Goal: Browse casually

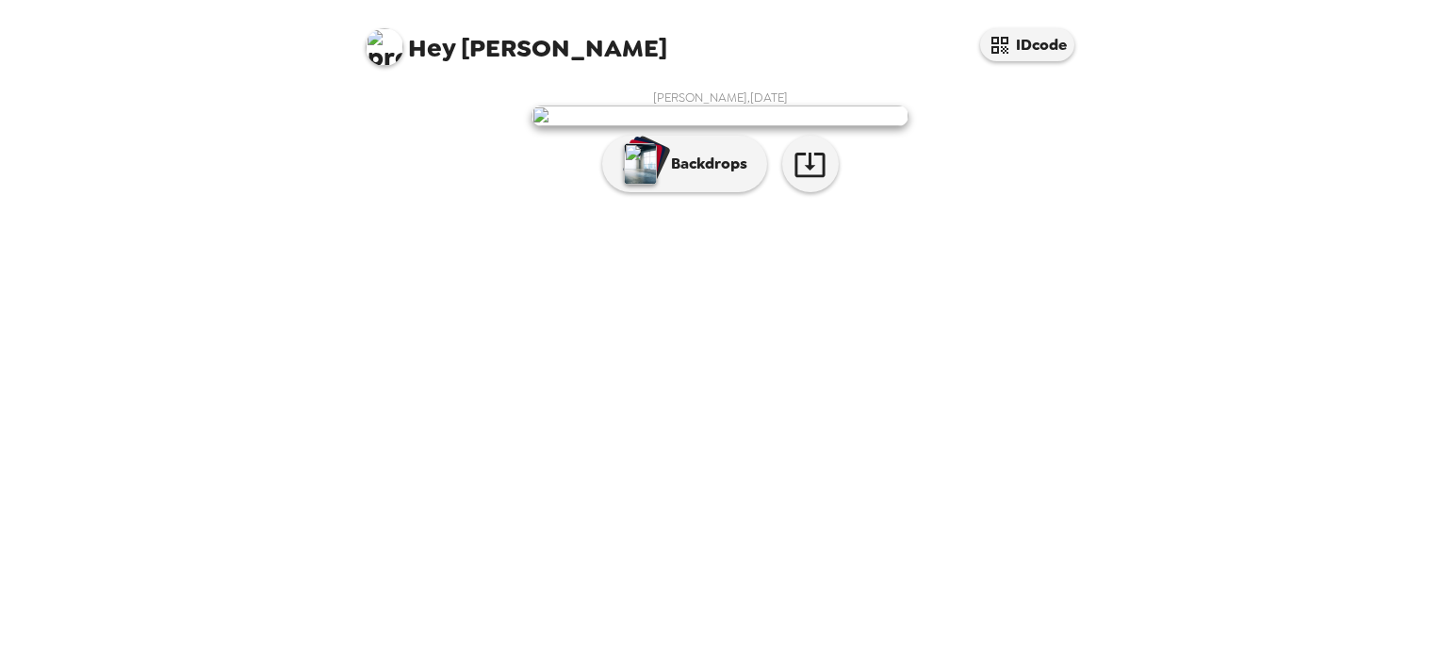
scroll to position [14, 0]
click at [705, 126] on img at bounding box center [719, 116] width 377 height 21
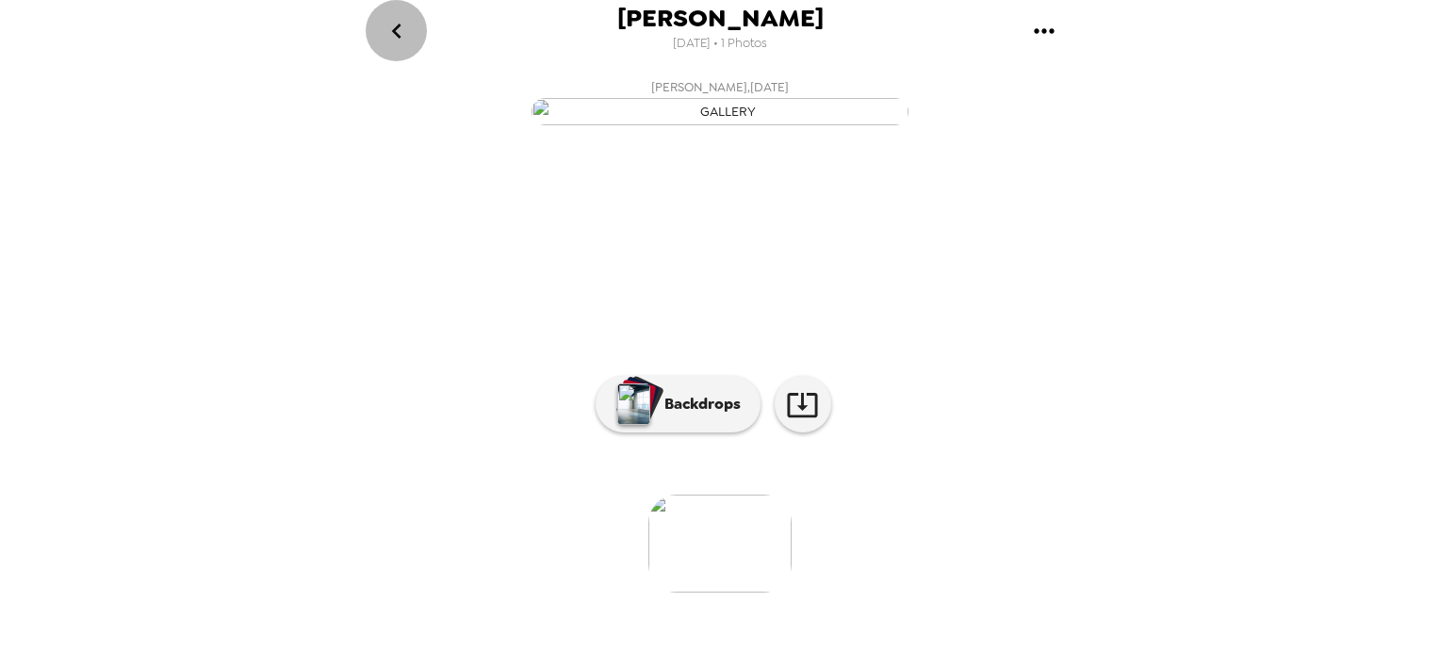
click at [386, 31] on icon "go back" at bounding box center [397, 31] width 30 height 30
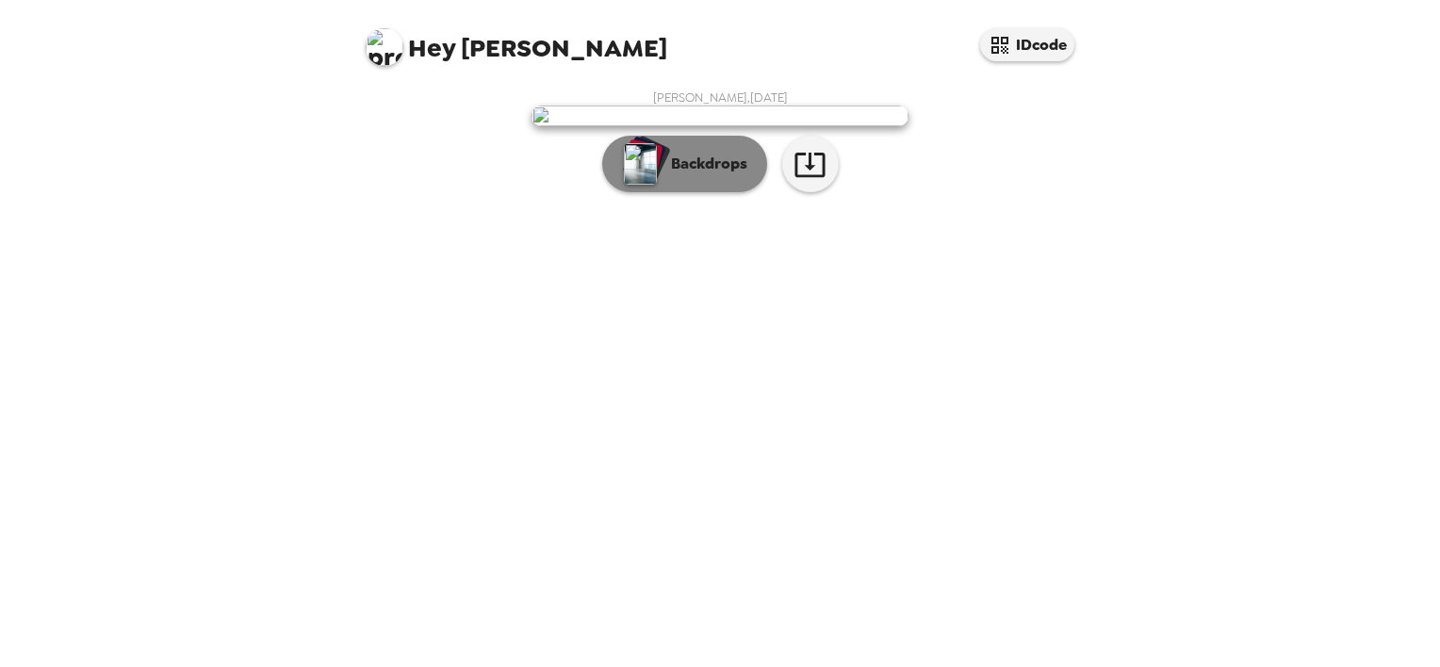
click at [686, 192] on button "Backdrops" at bounding box center [684, 164] width 165 height 57
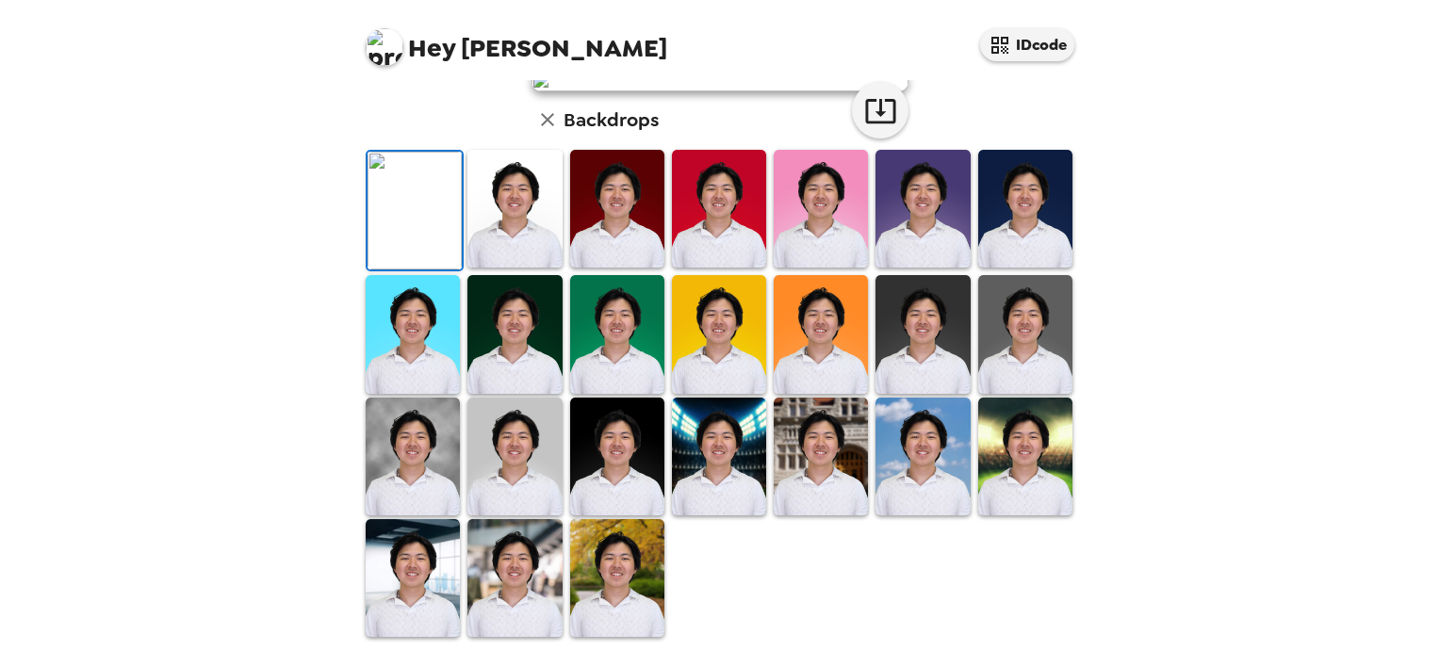
scroll to position [411, 0]
click at [467, 259] on img at bounding box center [514, 209] width 94 height 118
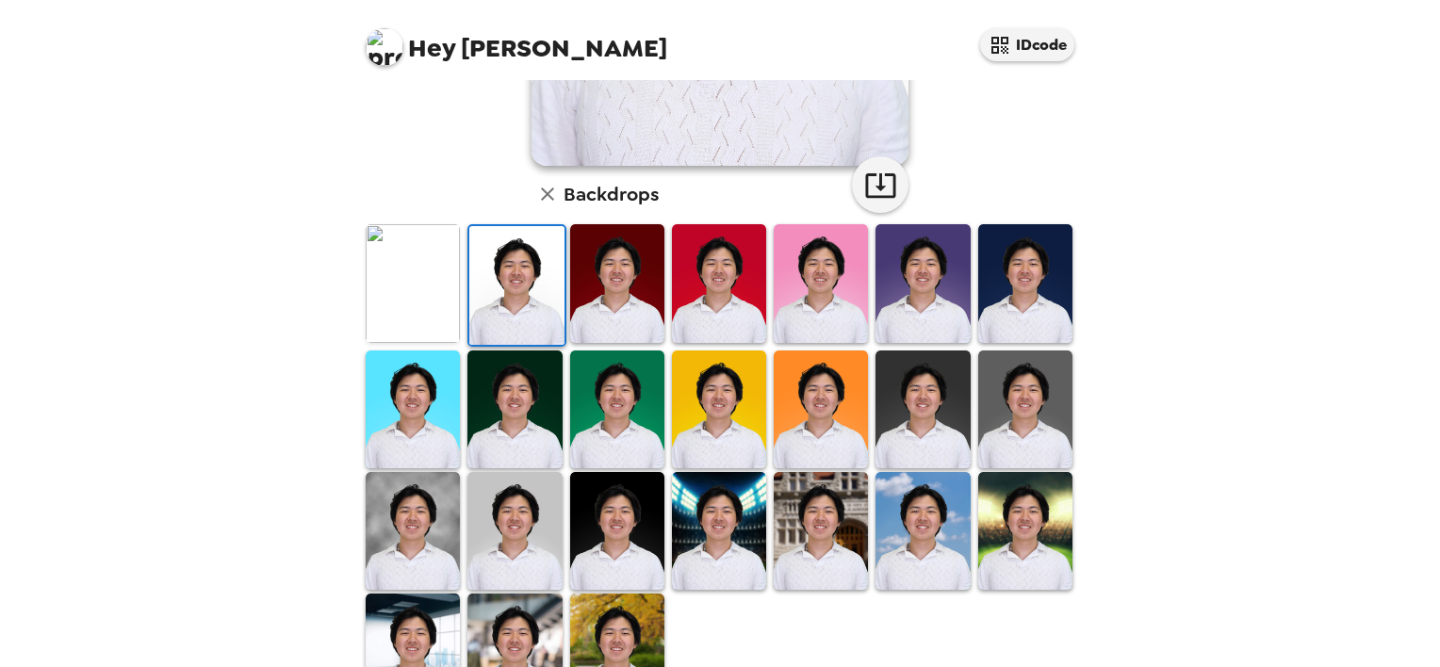
click at [501, 283] on img at bounding box center [516, 285] width 94 height 118
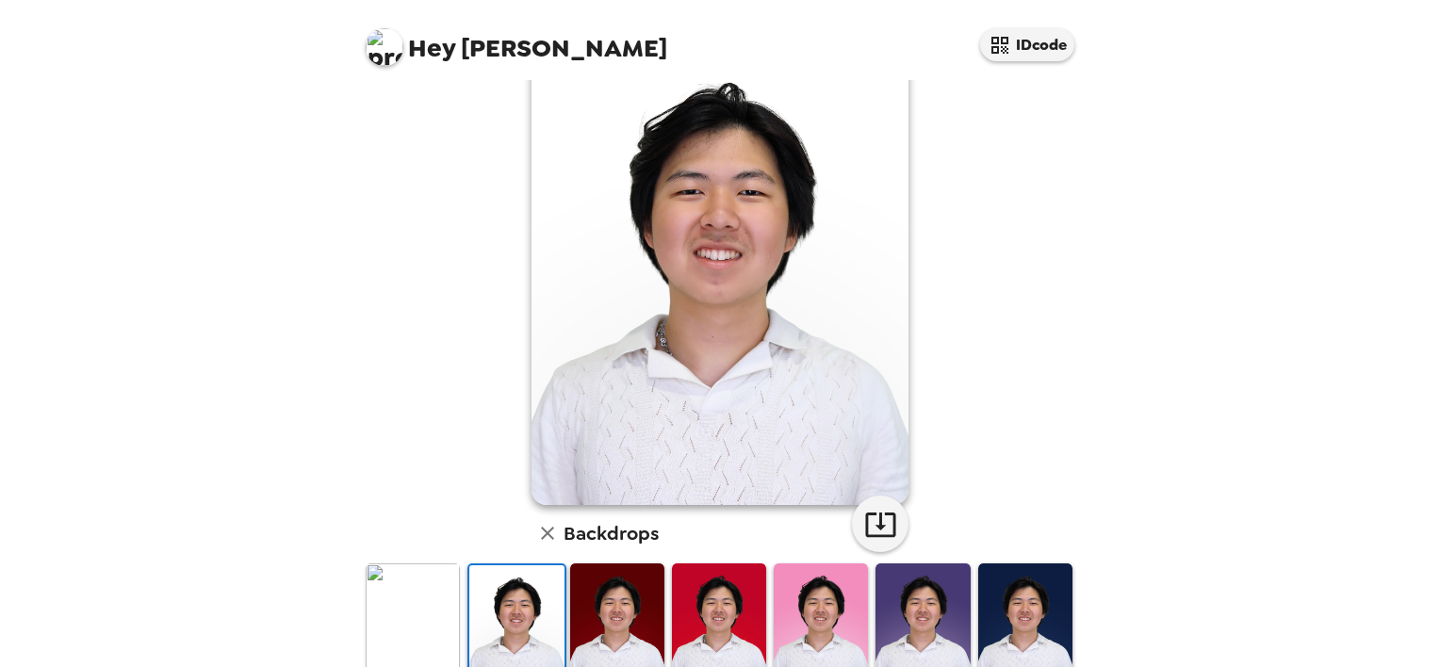
scroll to position [0, 0]
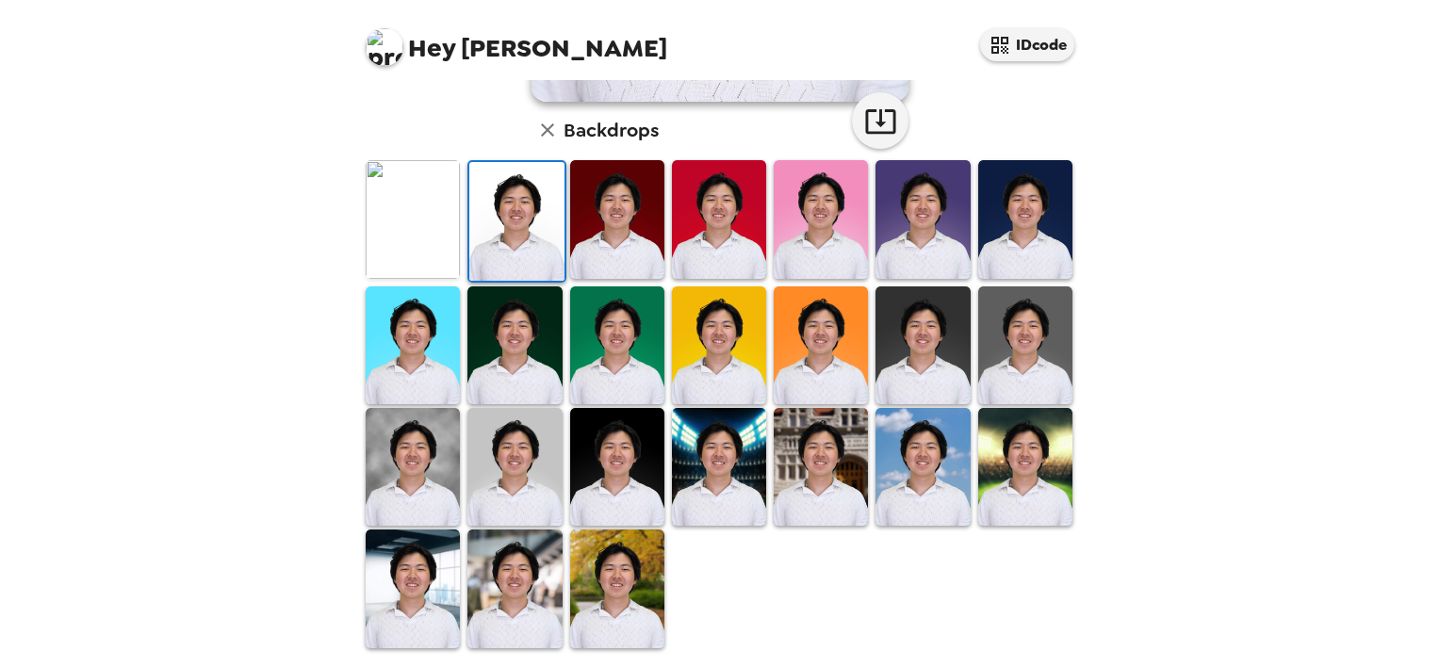
click at [419, 234] on img at bounding box center [413, 219] width 94 height 118
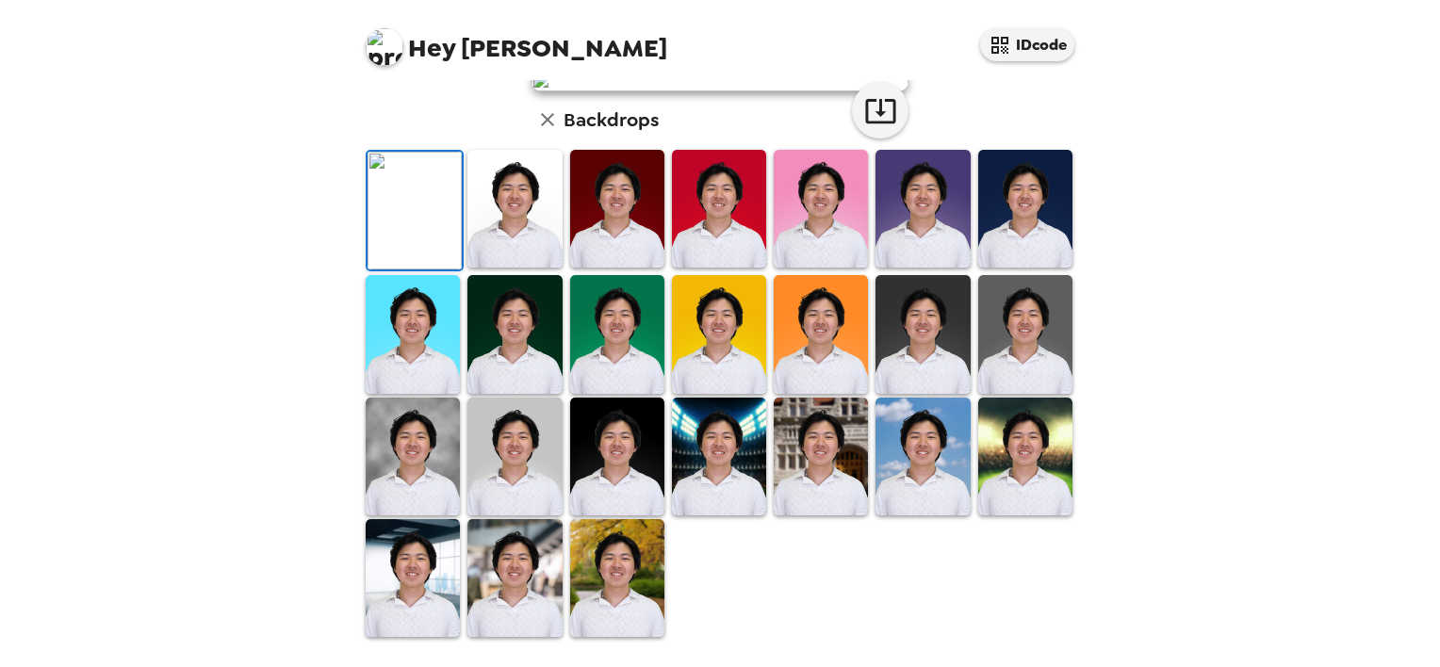
scroll to position [119, 0]
click at [916, 268] on img at bounding box center [922, 209] width 94 height 118
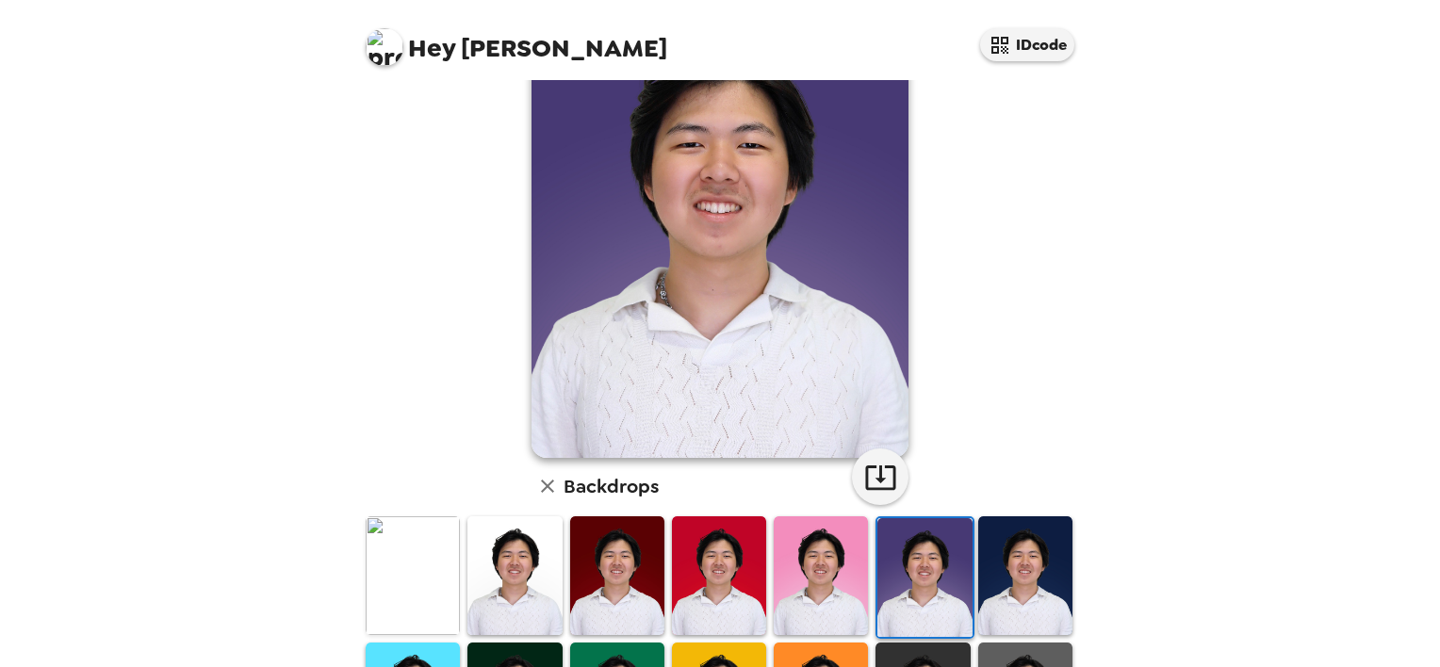
click at [1029, 608] on img at bounding box center [1025, 575] width 94 height 118
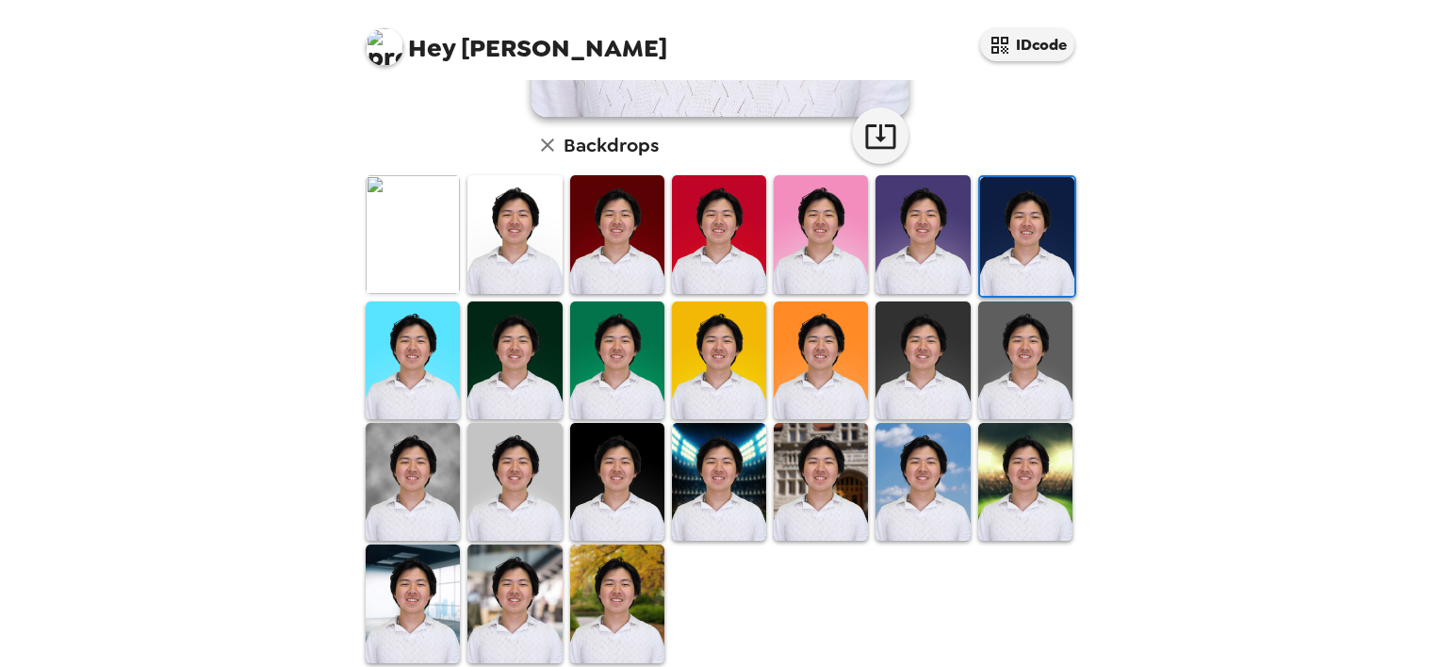
scroll to position [466, 0]
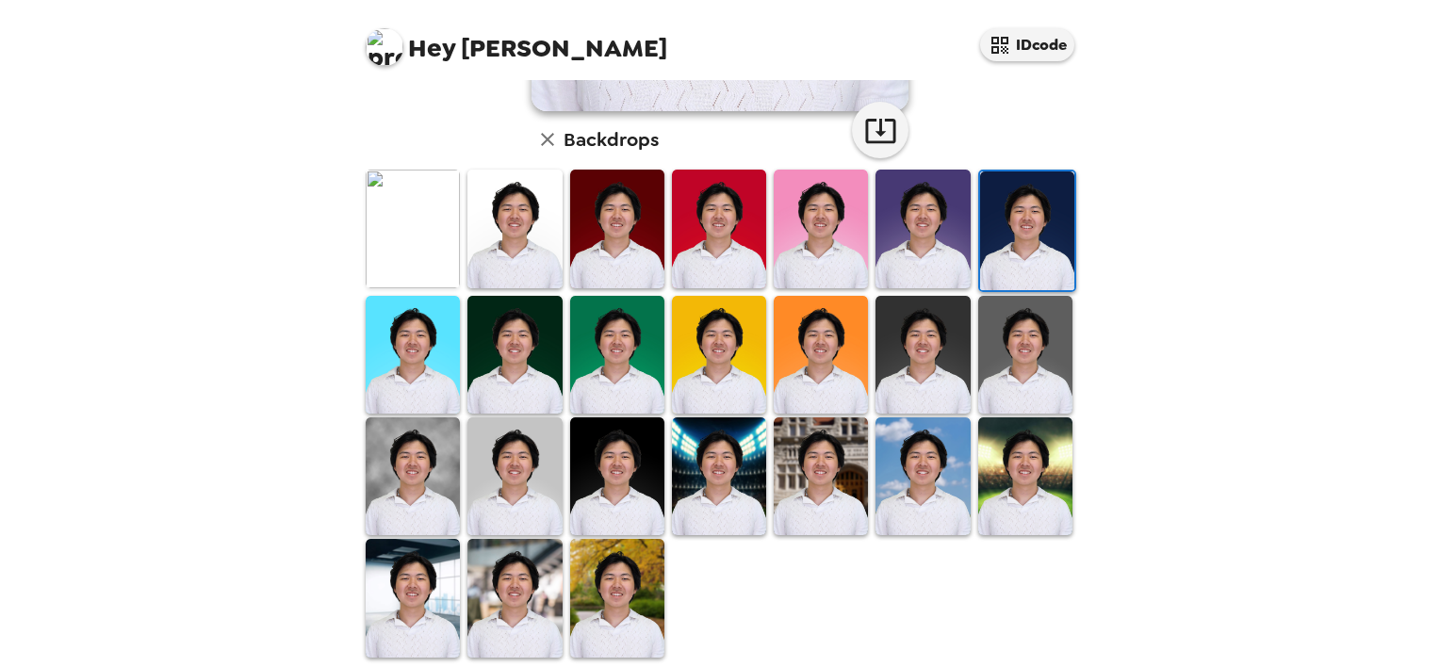
click at [888, 379] on img at bounding box center [922, 355] width 94 height 118
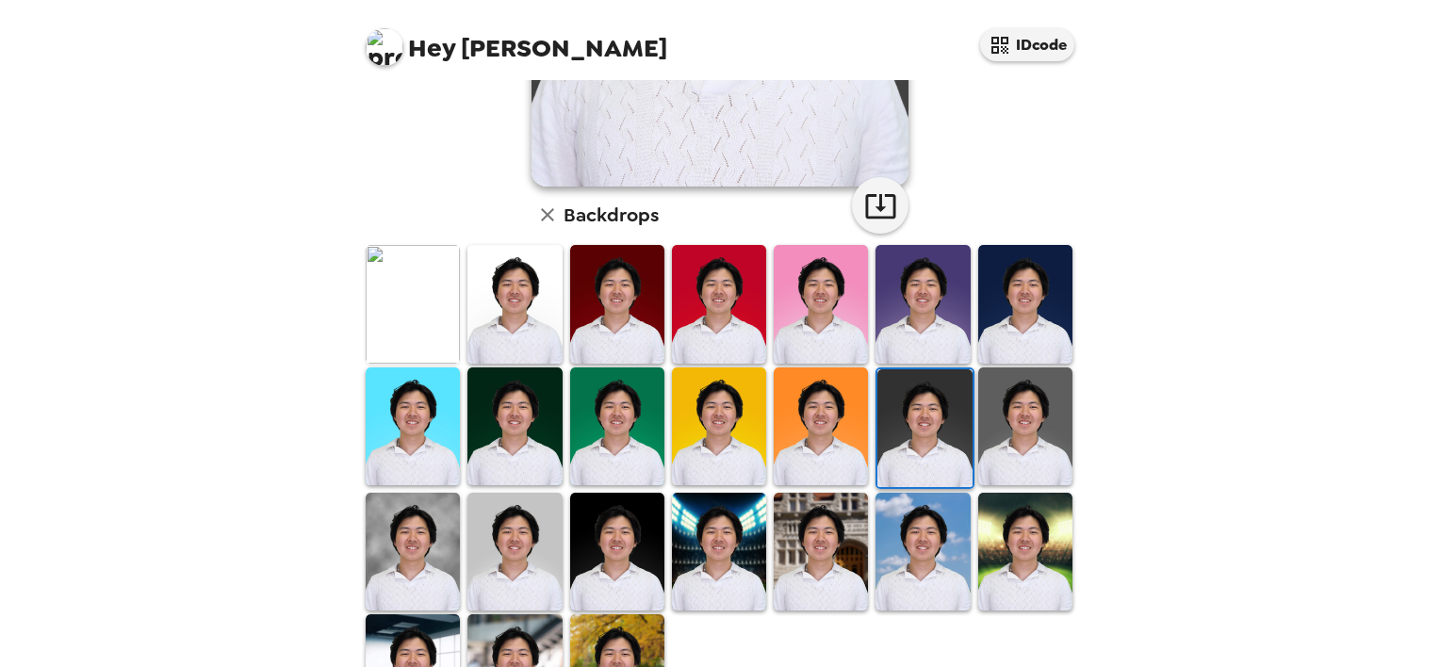
scroll to position [417, 0]
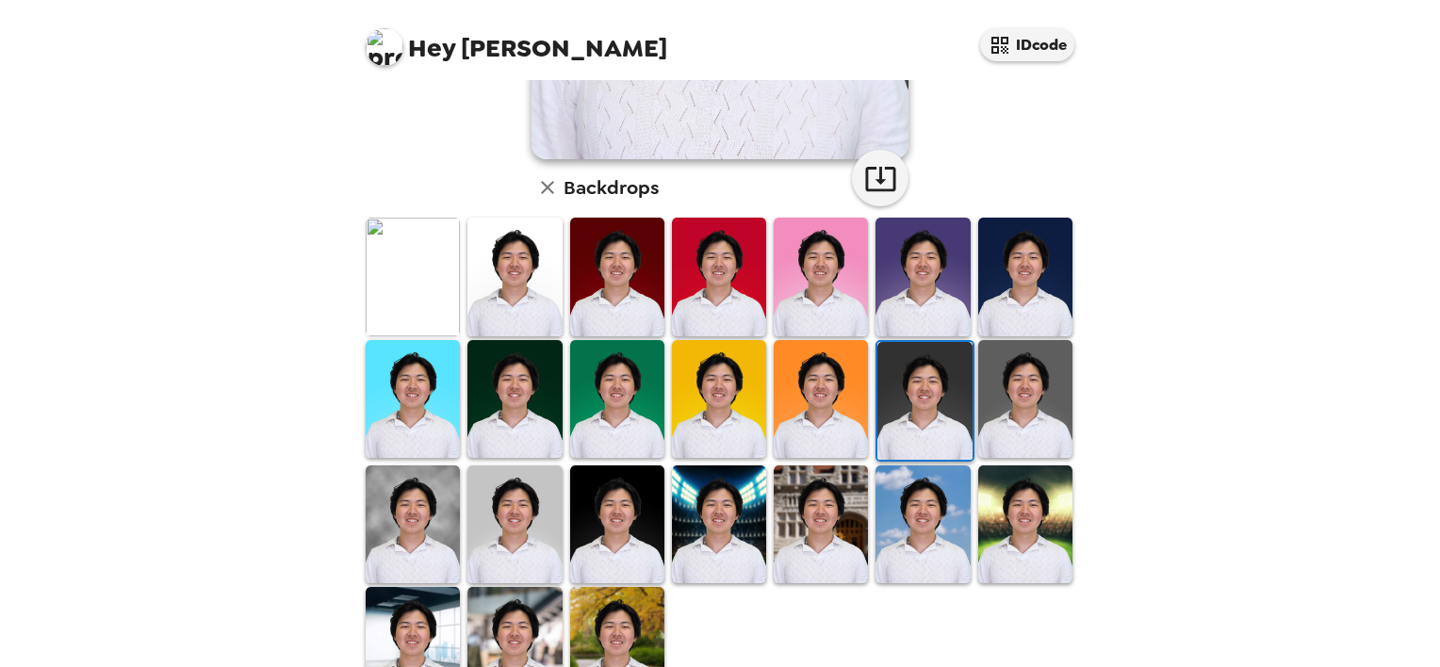
click at [1014, 391] on img at bounding box center [1025, 399] width 94 height 118
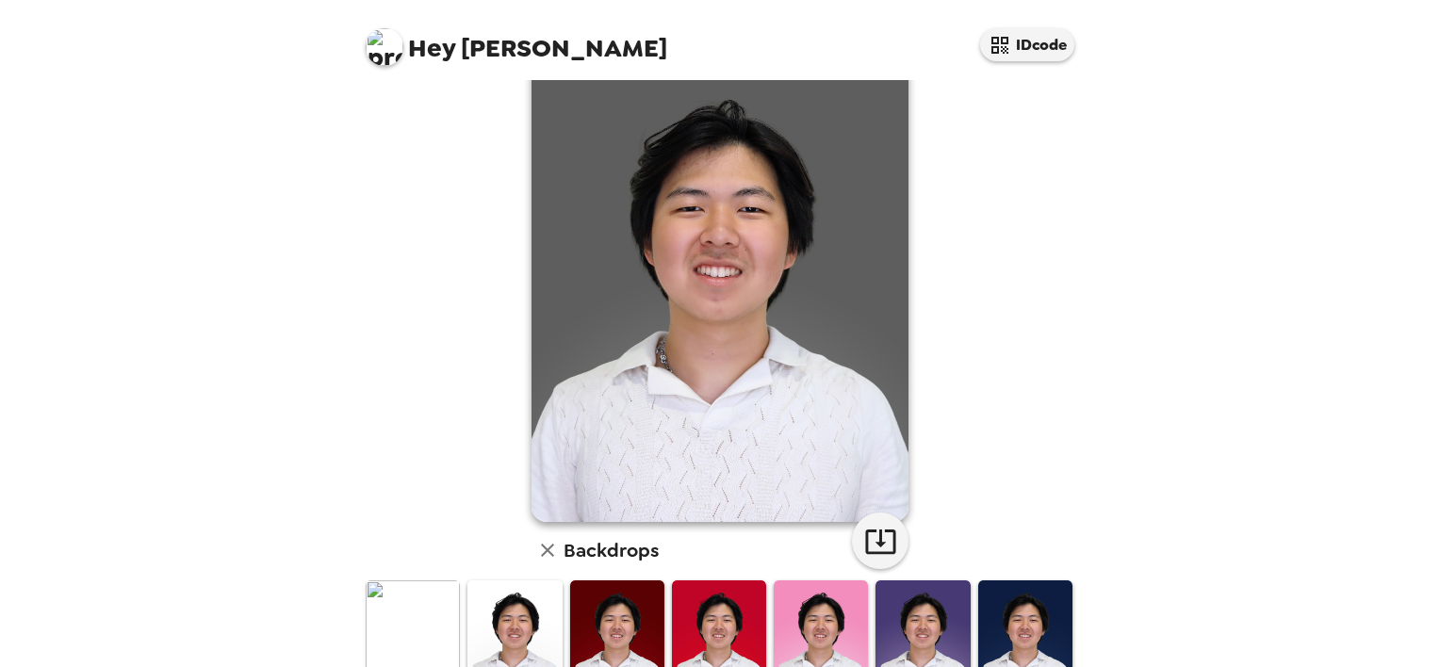
scroll to position [56, 0]
click at [880, 561] on button "button" at bounding box center [880, 540] width 57 height 57
click at [1018, 498] on div "Daniel Kim , 09-16-2025 Backdrops" at bounding box center [720, 552] width 716 height 1036
click at [430, 607] on img at bounding box center [413, 639] width 94 height 118
